Goal: Transaction & Acquisition: Purchase product/service

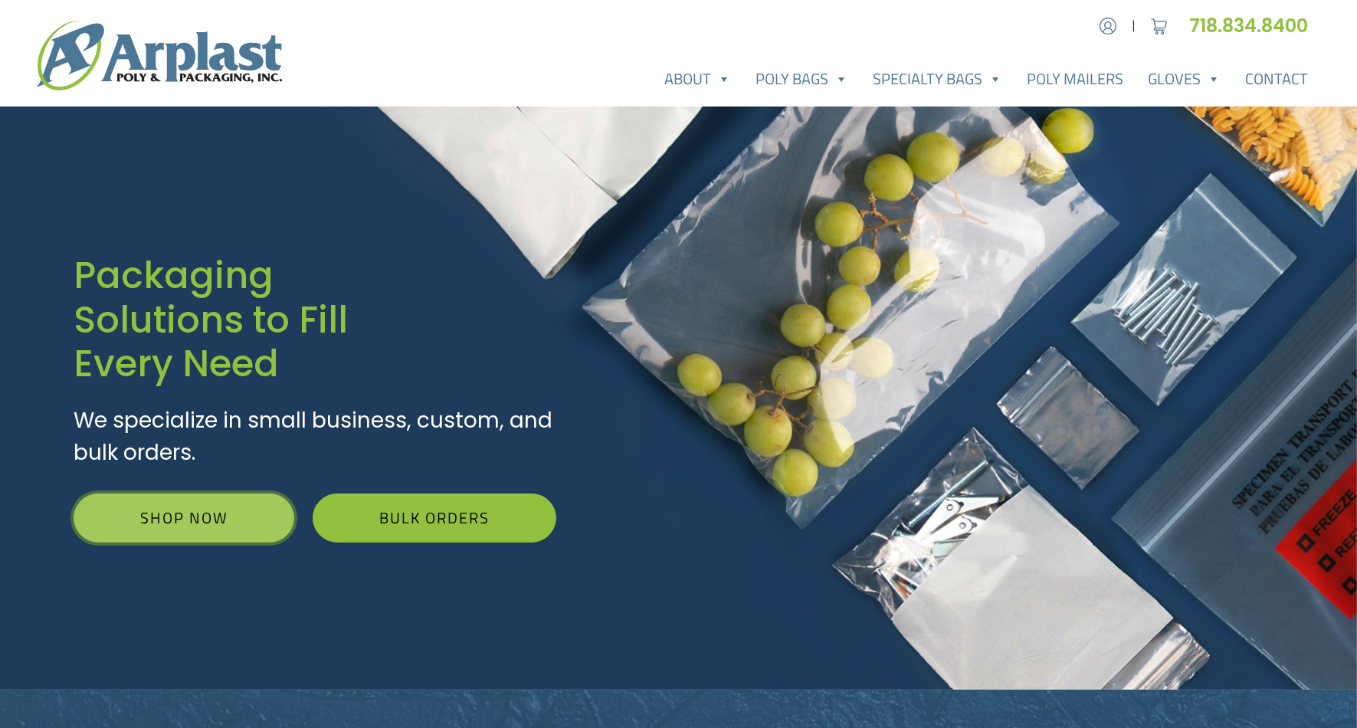
click at [187, 512] on link "Shop Now" at bounding box center [184, 517] width 221 height 49
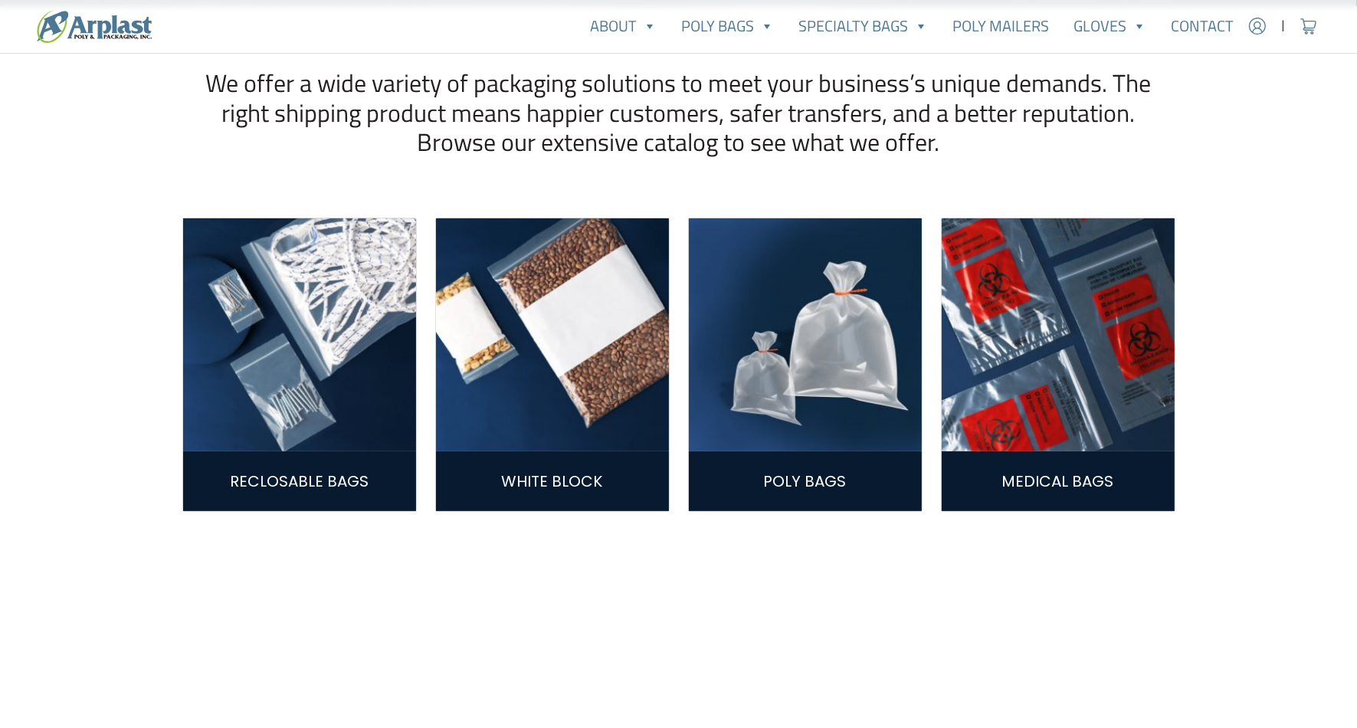
scroll to position [536, 0]
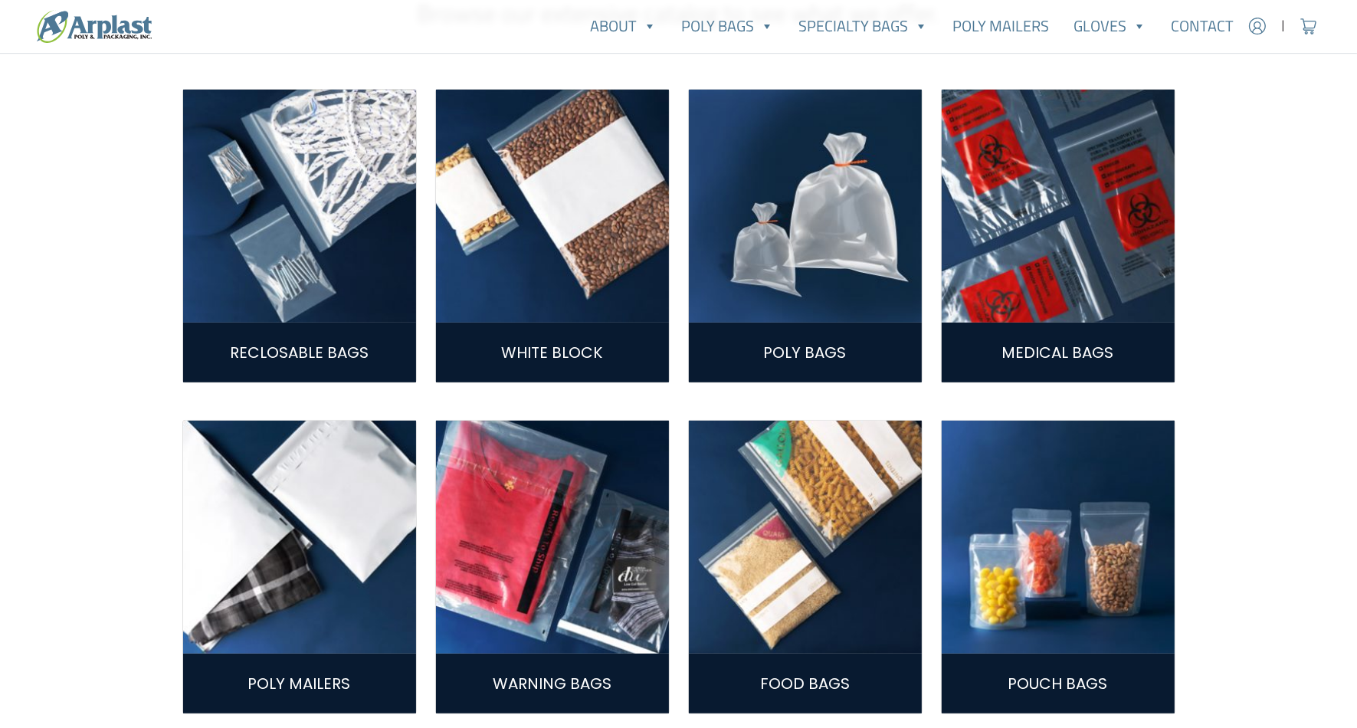
click at [764, 296] on img at bounding box center [805, 206] width 233 height 233
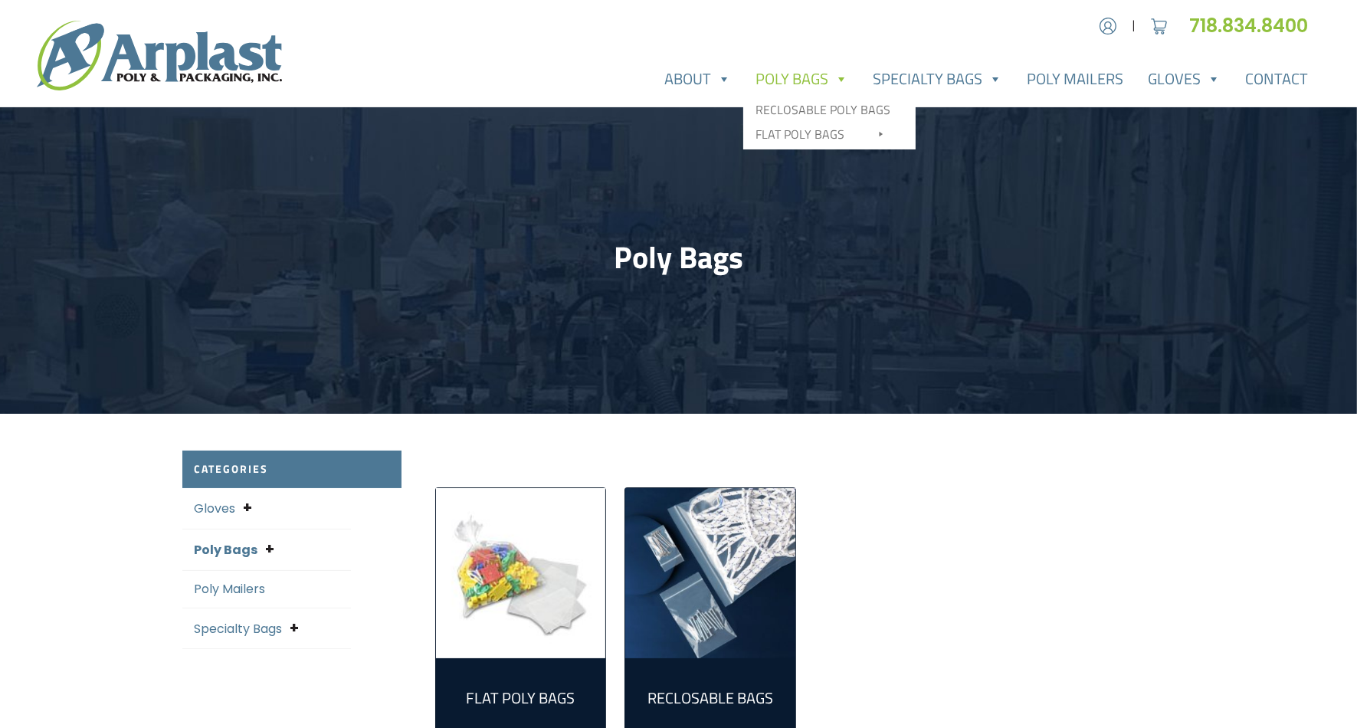
click at [781, 76] on link "Poly Bags" at bounding box center [801, 79] width 117 height 31
click at [1274, 83] on link "Contact" at bounding box center [1275, 79] width 87 height 31
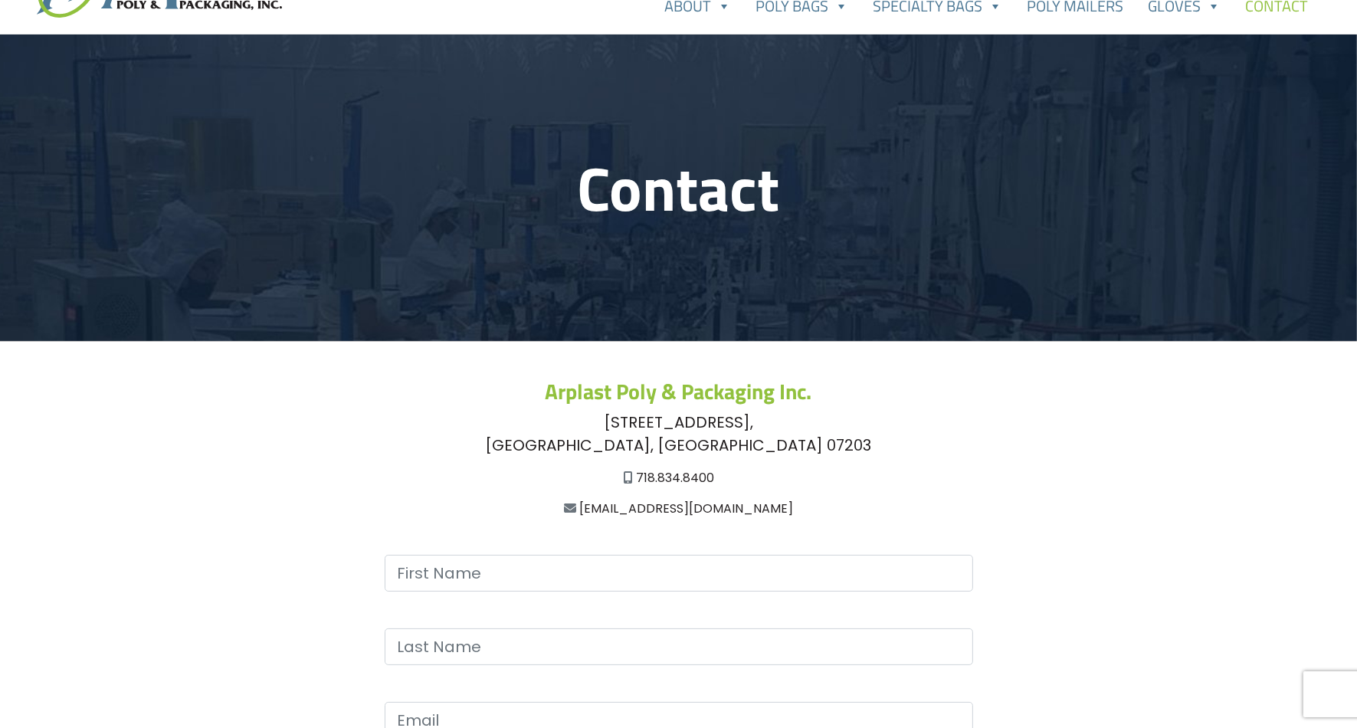
scroll to position [77, 0]
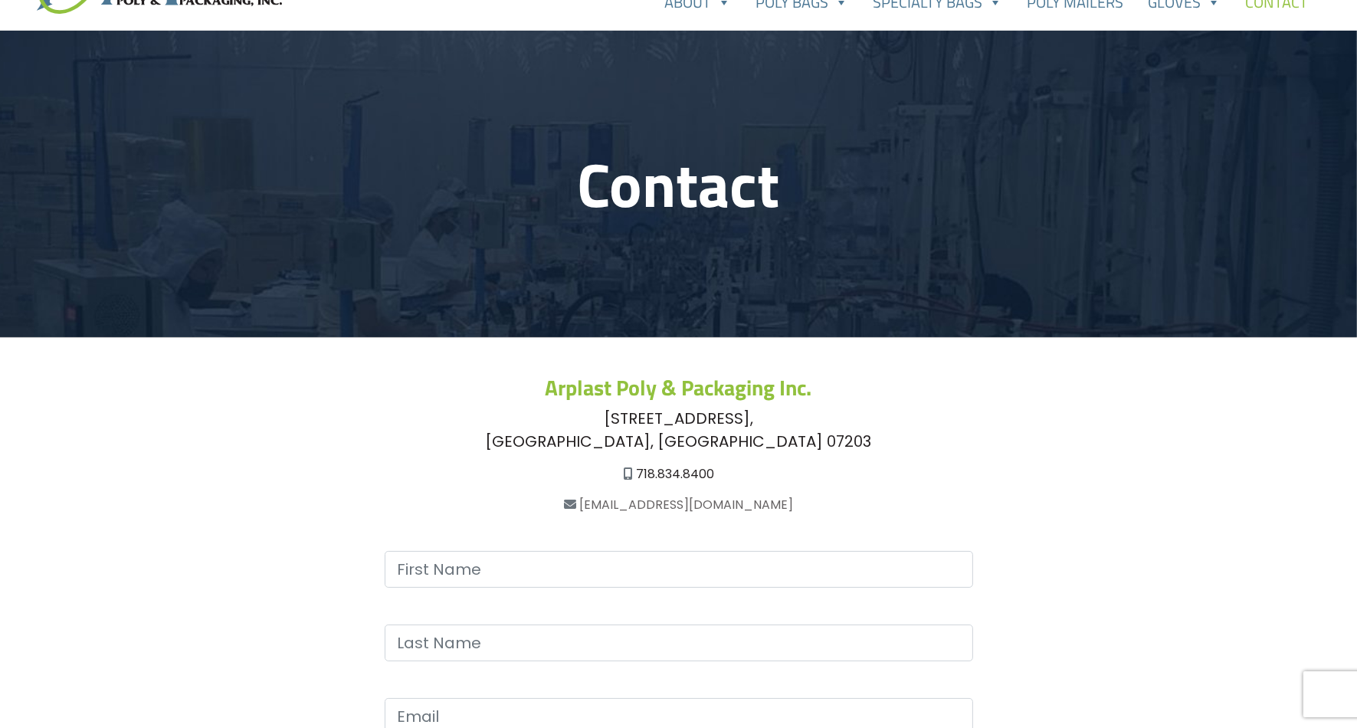
click at [689, 506] on link "[EMAIL_ADDRESS][DOMAIN_NAME]" at bounding box center [686, 505] width 214 height 18
click at [1344, 437] on main "Contact Arplast Poly & Packaging Inc. [STREET_ADDRESS] 718.834.8400 [EMAIL_ADDR…" at bounding box center [678, 573] width 1357 height 1085
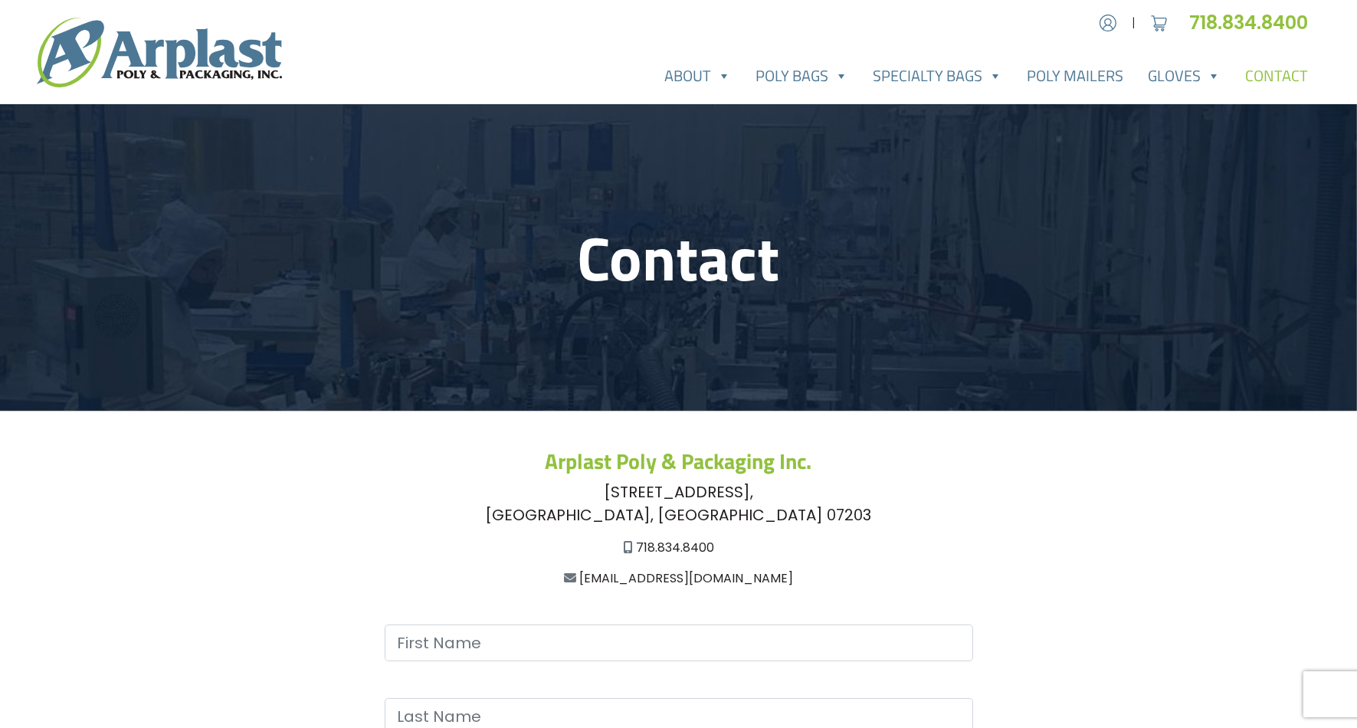
scroll to position [0, 0]
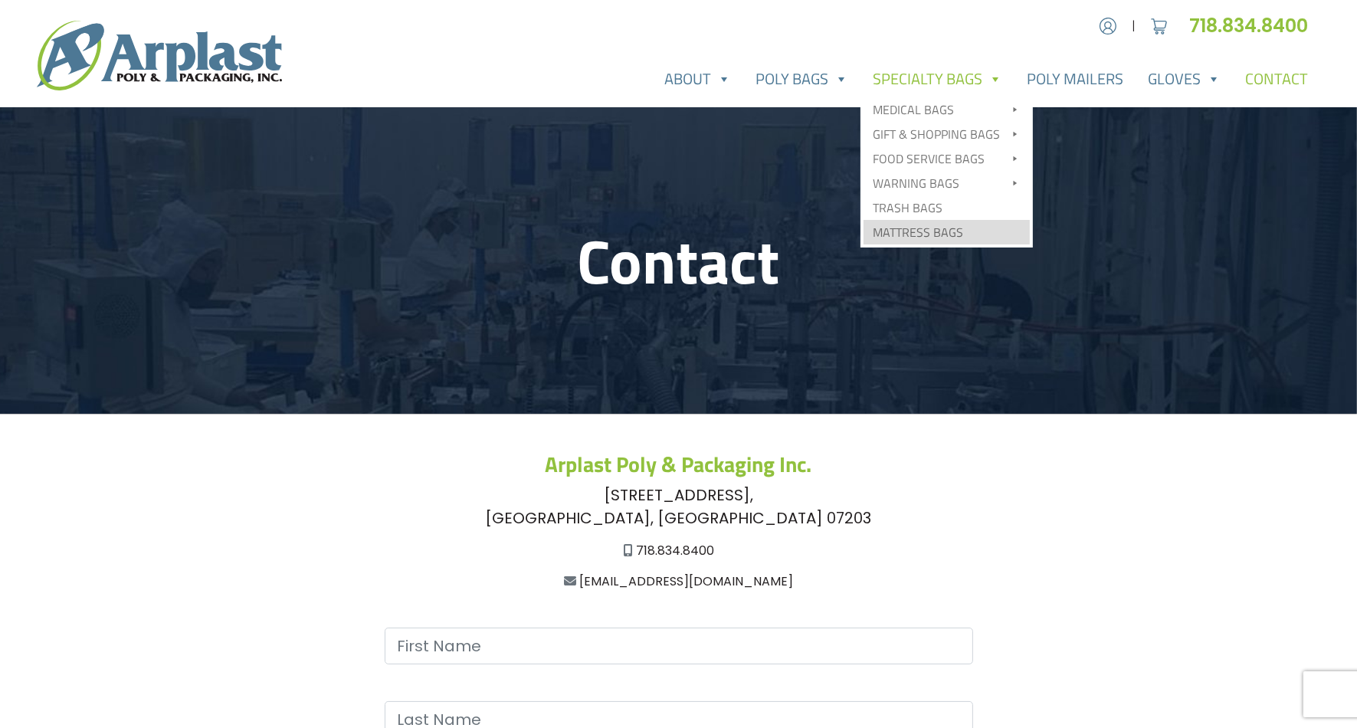
click at [944, 232] on link "Mattress Bags" at bounding box center [946, 232] width 166 height 25
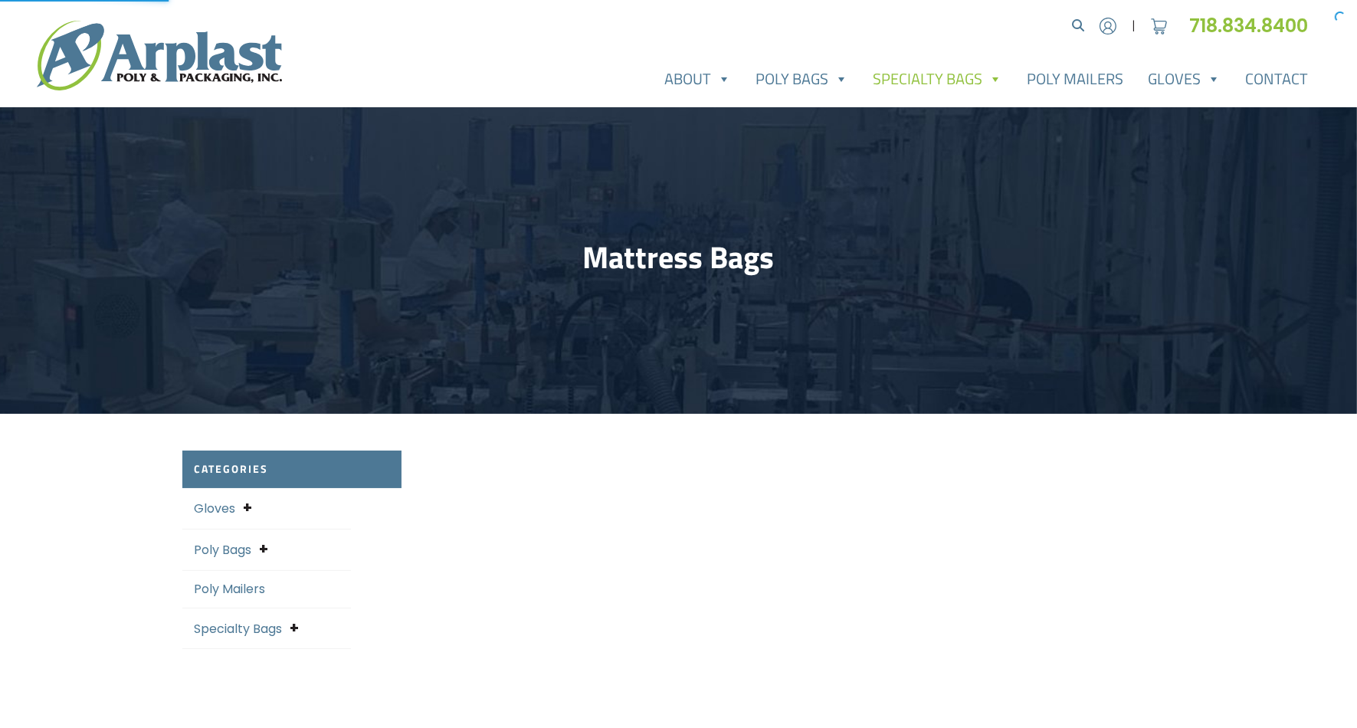
select select "25"
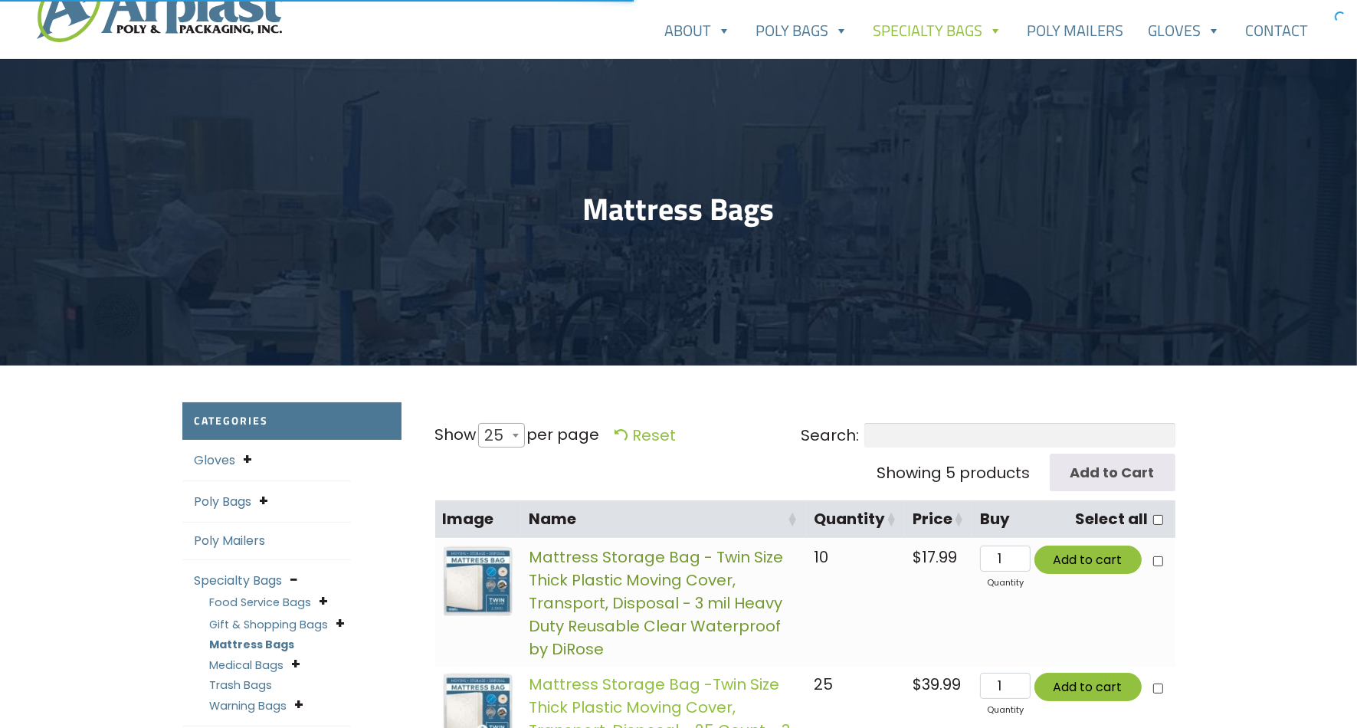
scroll to position [153, 0]
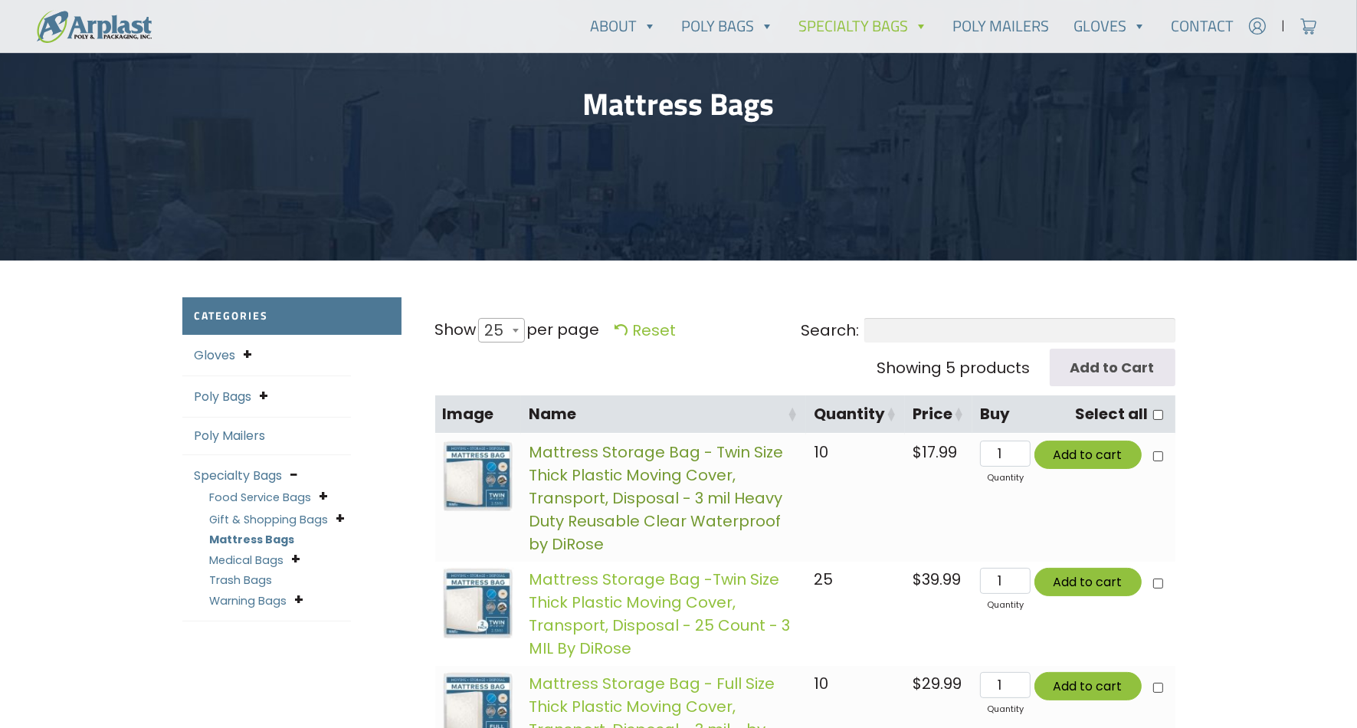
click at [608, 520] on link "Mattress Storage Bag - Twin Size Thick Plastic Moving Cover, Transport, Disposa…" at bounding box center [656, 497] width 254 height 113
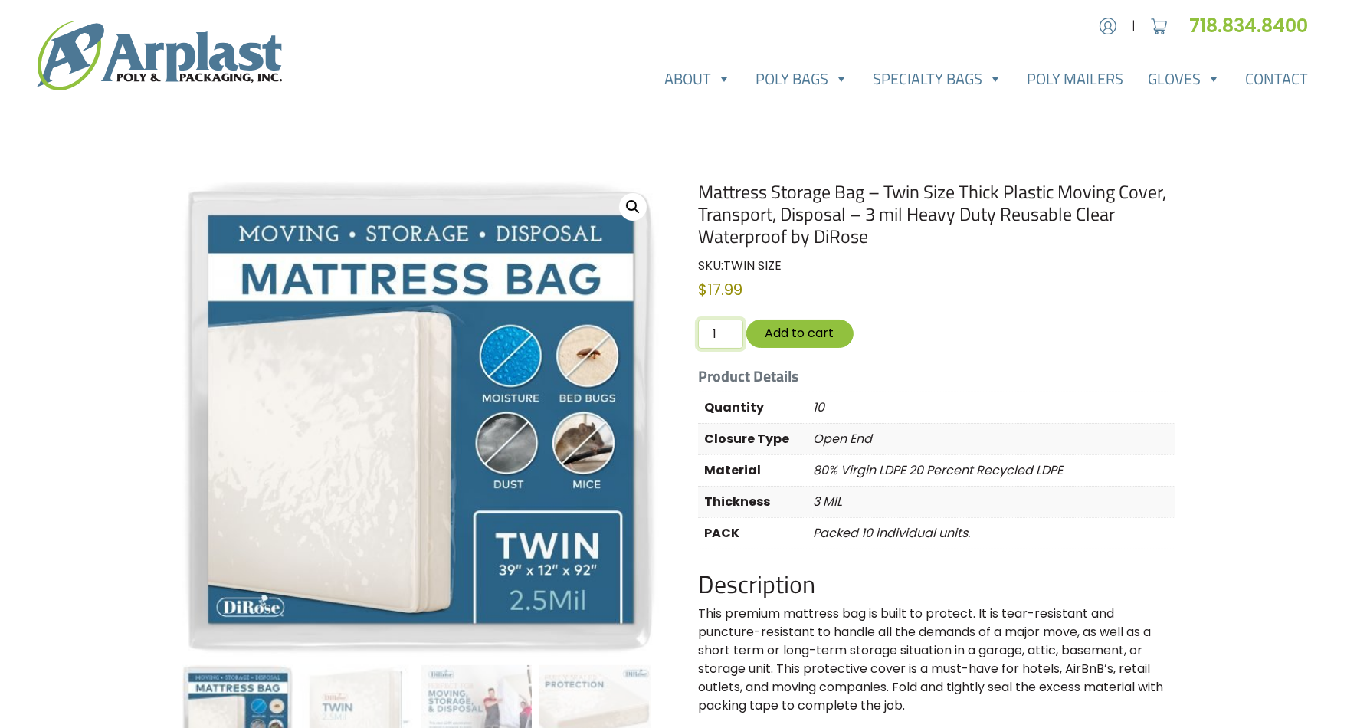
click at [723, 335] on input "1" at bounding box center [720, 333] width 44 height 29
type input "20"
type button "4146"
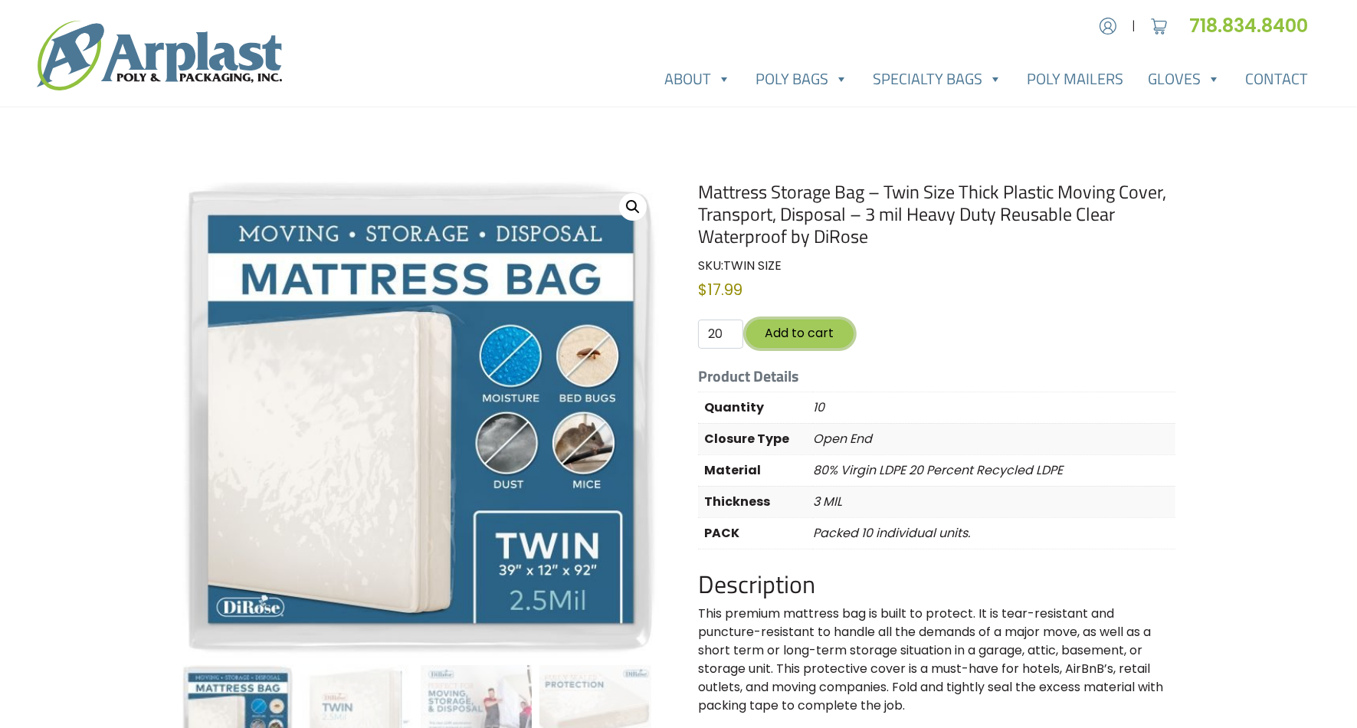
click at [818, 324] on button "Add to cart" at bounding box center [799, 333] width 107 height 28
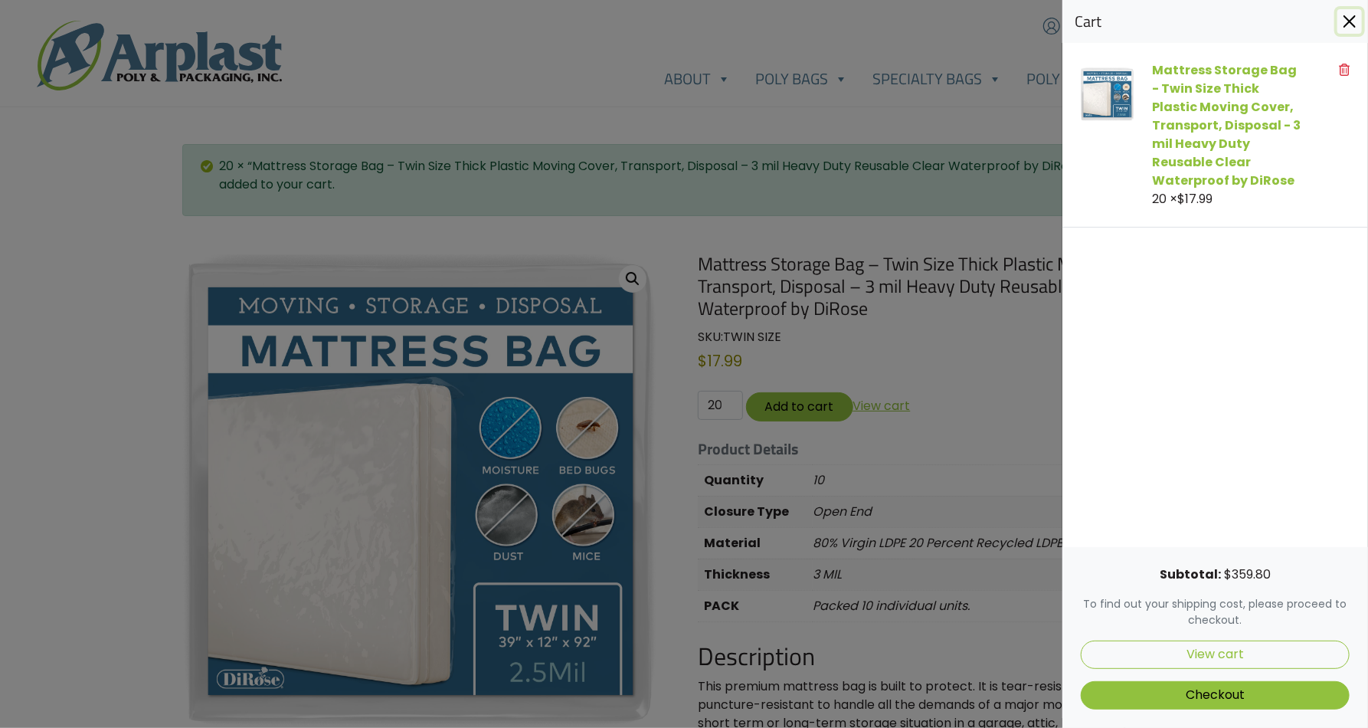
click at [1356, 18] on button "Close" at bounding box center [1349, 21] width 25 height 25
